Goal: Information Seeking & Learning: Learn about a topic

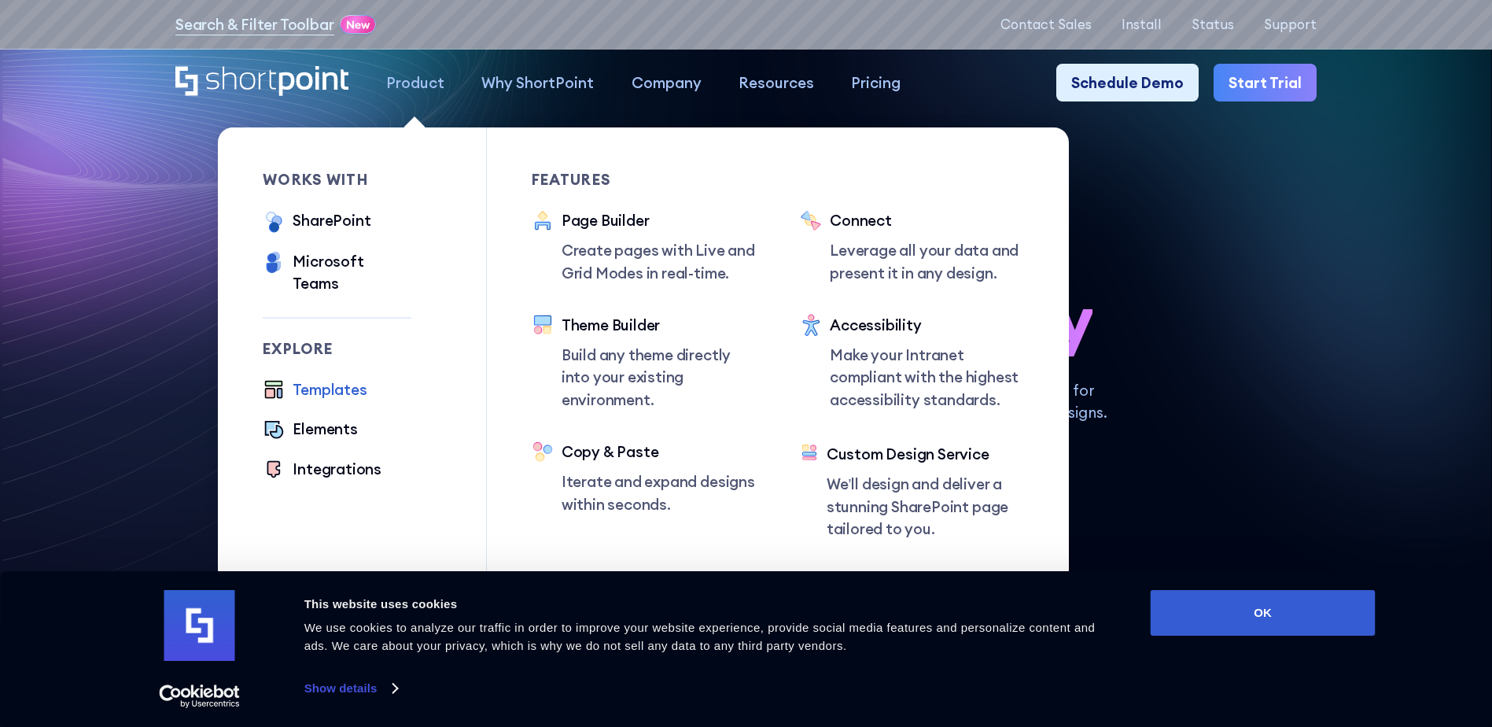
click at [326, 378] on div "Templates" at bounding box center [330, 389] width 74 height 22
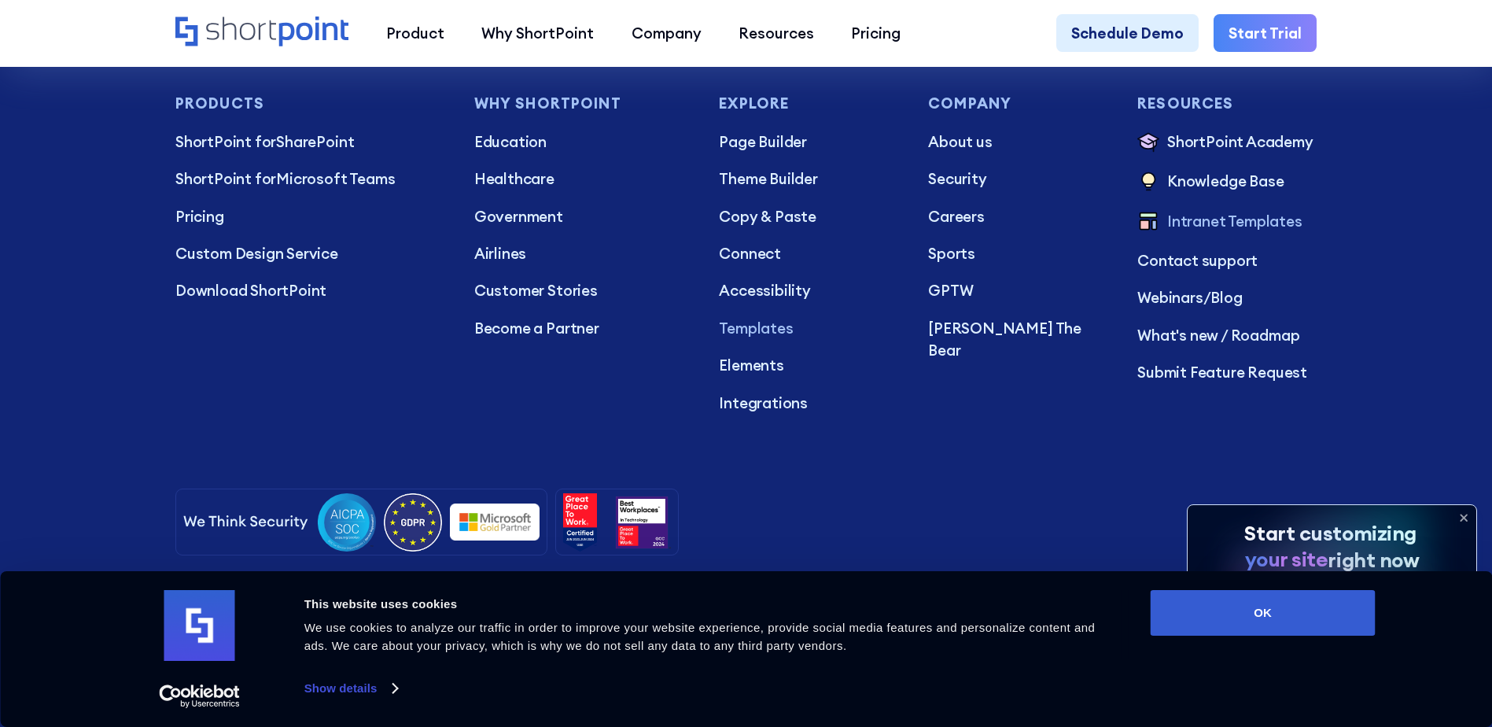
scroll to position [15249, 0]
click at [1267, 605] on button "OK" at bounding box center [1262, 613] width 225 height 46
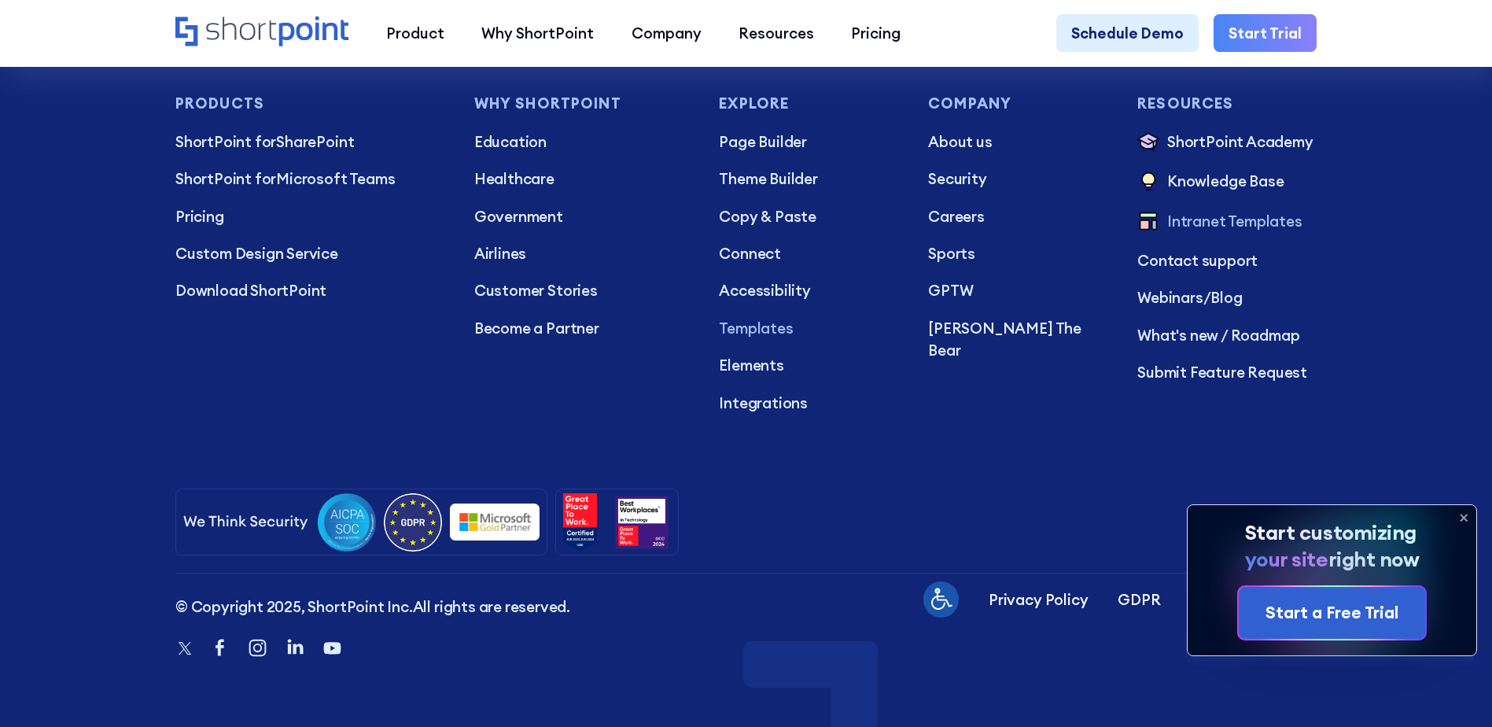
scroll to position [0, 0]
click at [1466, 516] on icon at bounding box center [1463, 517] width 25 height 25
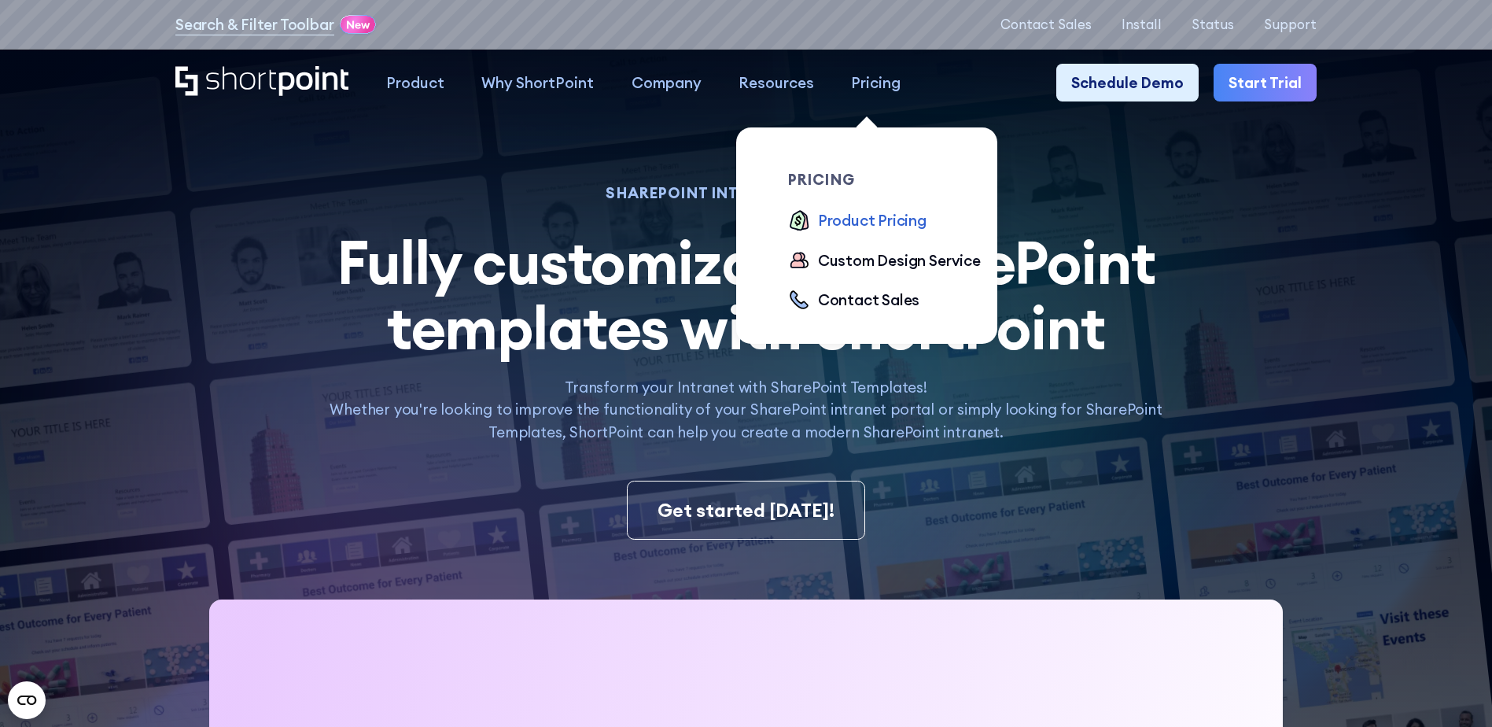
click at [859, 219] on div "Product Pricing" at bounding box center [872, 220] width 109 height 22
